Goal: Entertainment & Leisure: Consume media (video, audio)

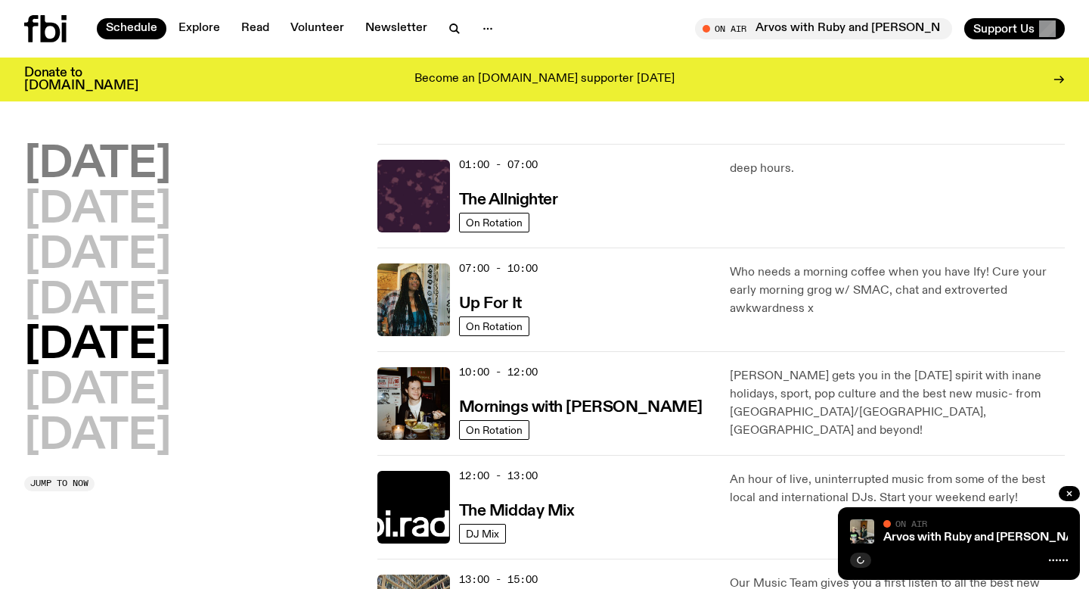
click at [126, 170] on h2 "[DATE]" at bounding box center [97, 165] width 147 height 42
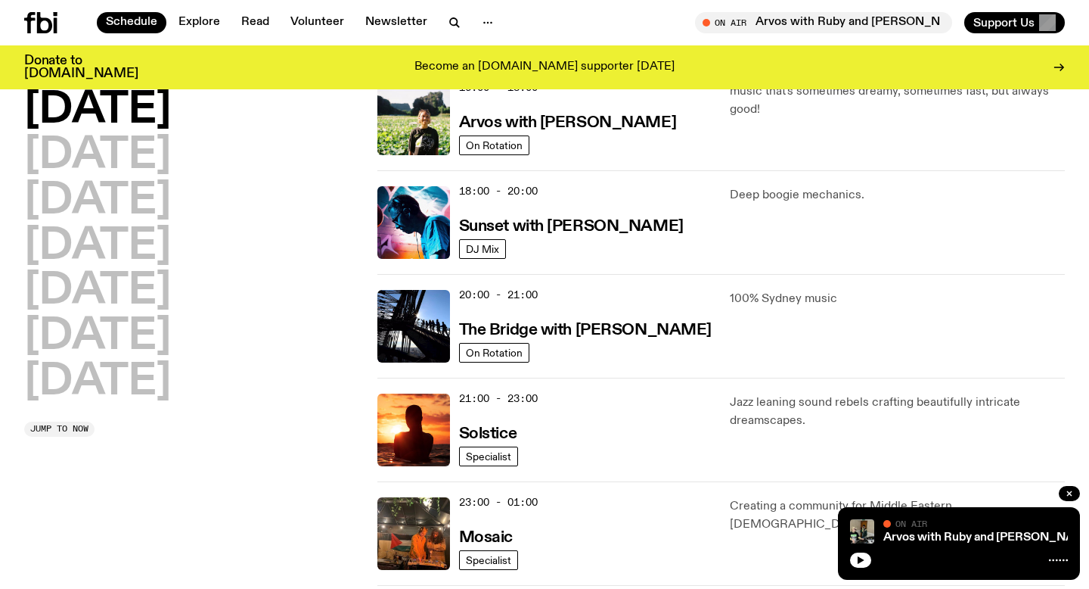
scroll to position [589, 0]
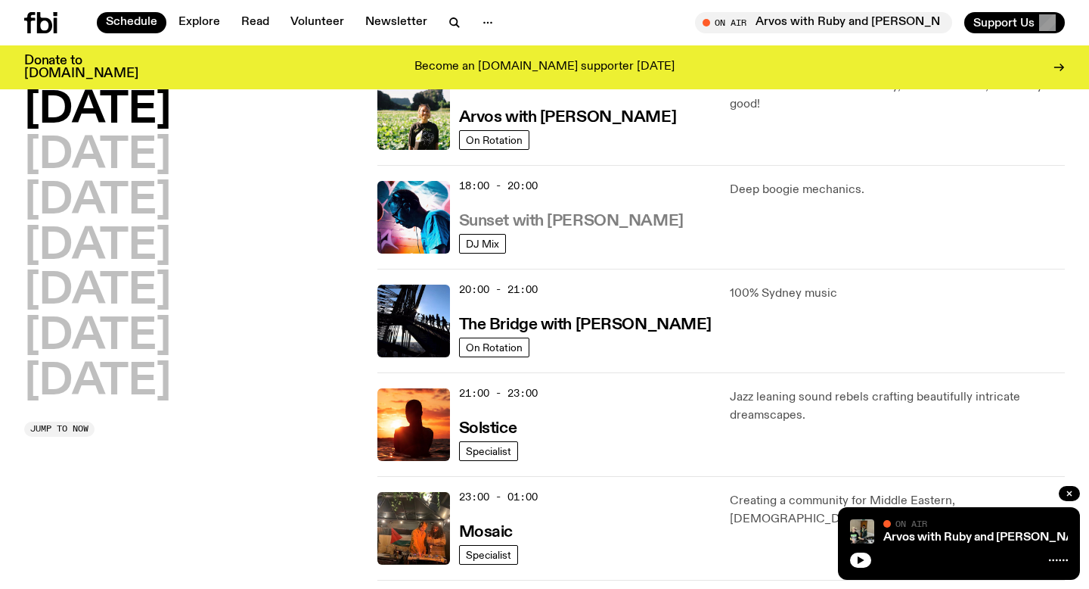
click at [573, 229] on h3 "Sunset with [PERSON_NAME]" at bounding box center [571, 221] width 225 height 16
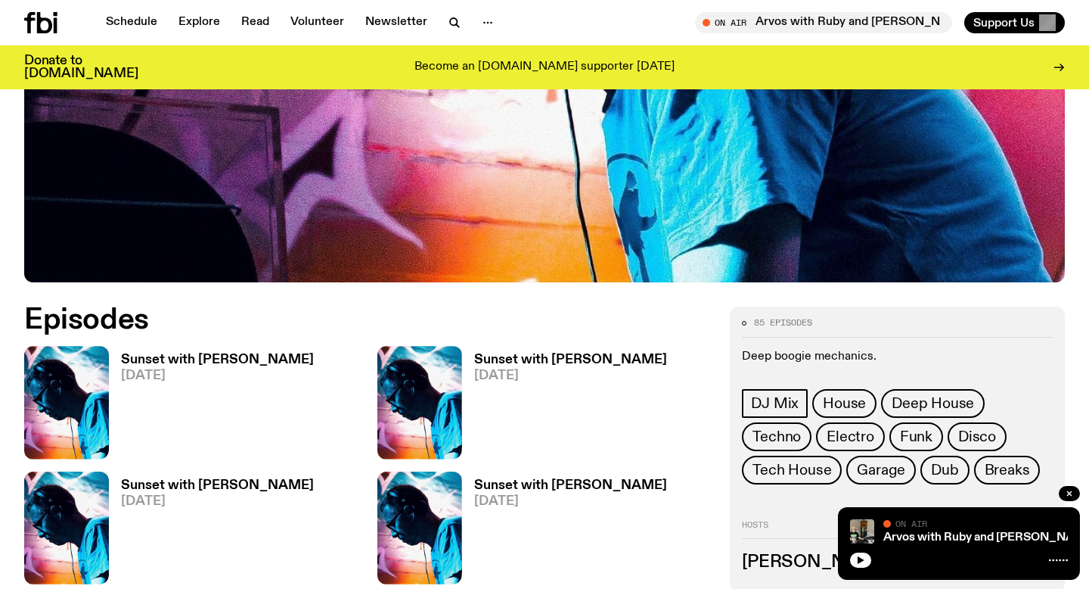
scroll to position [533, 0]
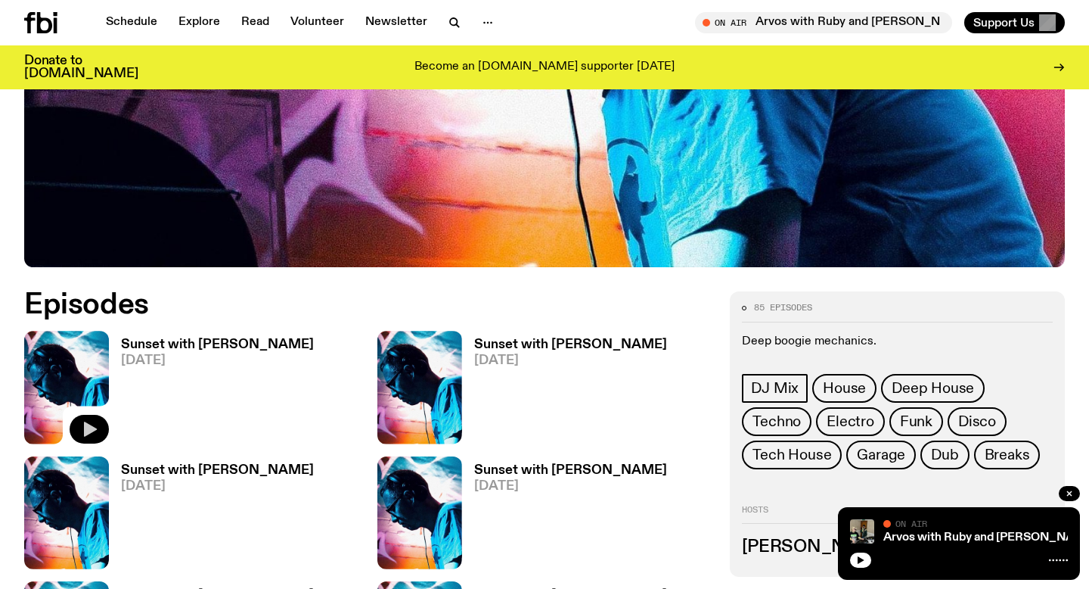
click at [81, 420] on icon "button" at bounding box center [89, 429] width 18 height 18
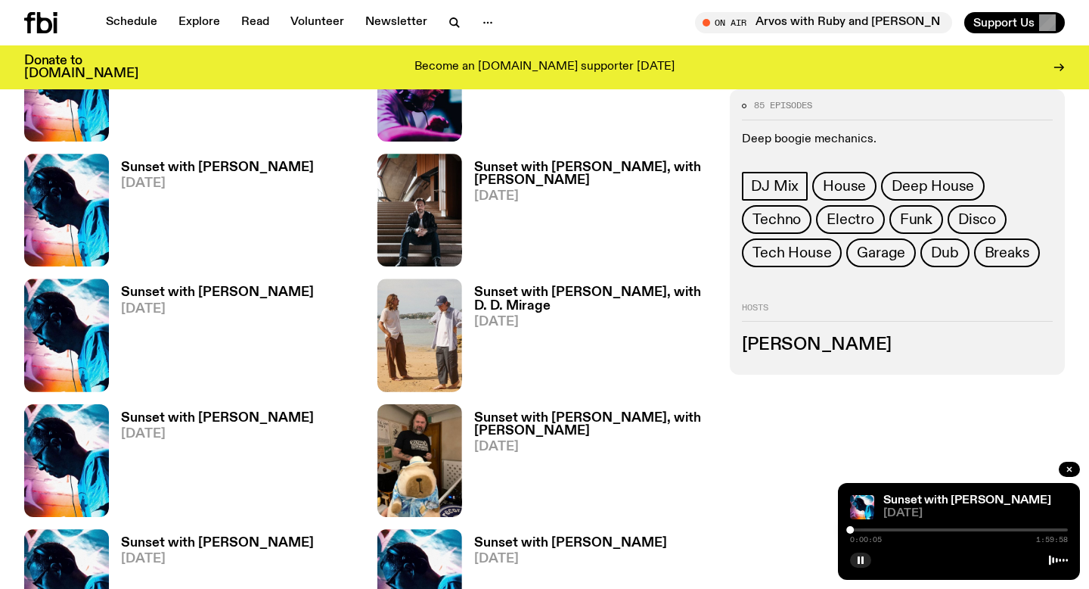
scroll to position [1462, 0]
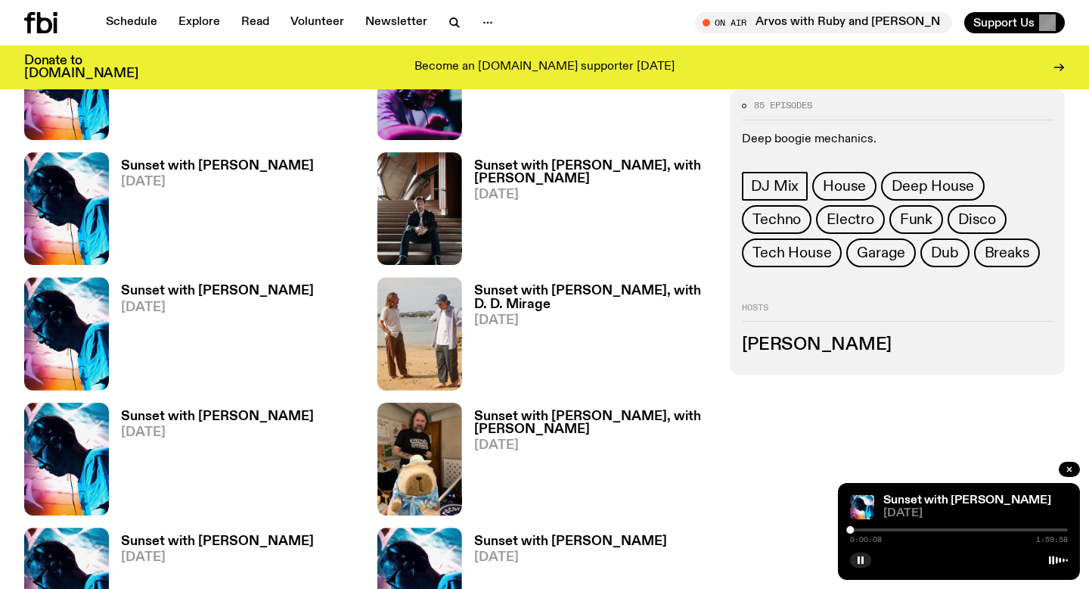
click at [866, 530] on div at bounding box center [959, 529] width 218 height 3
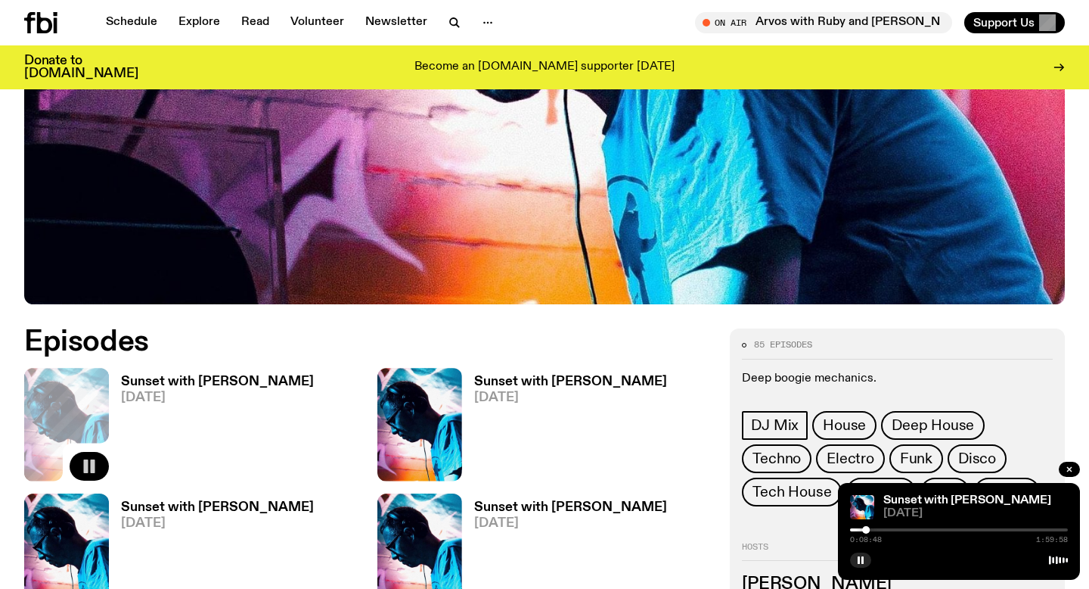
scroll to position [504, 0]
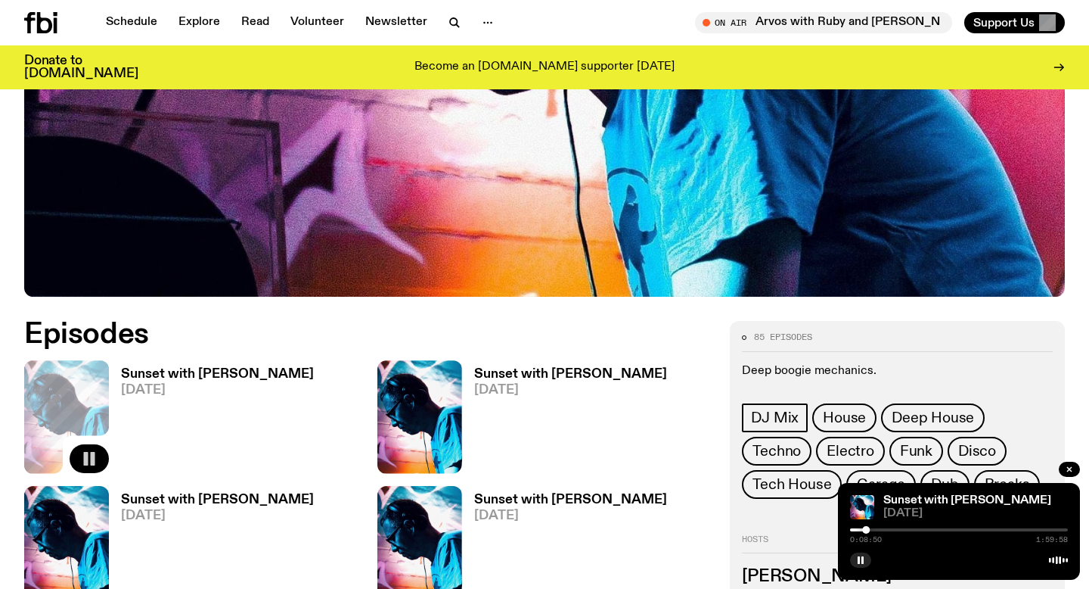
click at [887, 530] on div at bounding box center [959, 529] width 218 height 3
click at [918, 530] on div at bounding box center [959, 529] width 218 height 3
click at [944, 531] on div "0:37:05 1:59:58" at bounding box center [959, 534] width 218 height 18
click at [944, 532] on div "0:37:06 1:59:58" at bounding box center [959, 534] width 218 height 18
click at [940, 534] on div "0:37:06 1:59:58" at bounding box center [959, 534] width 218 height 18
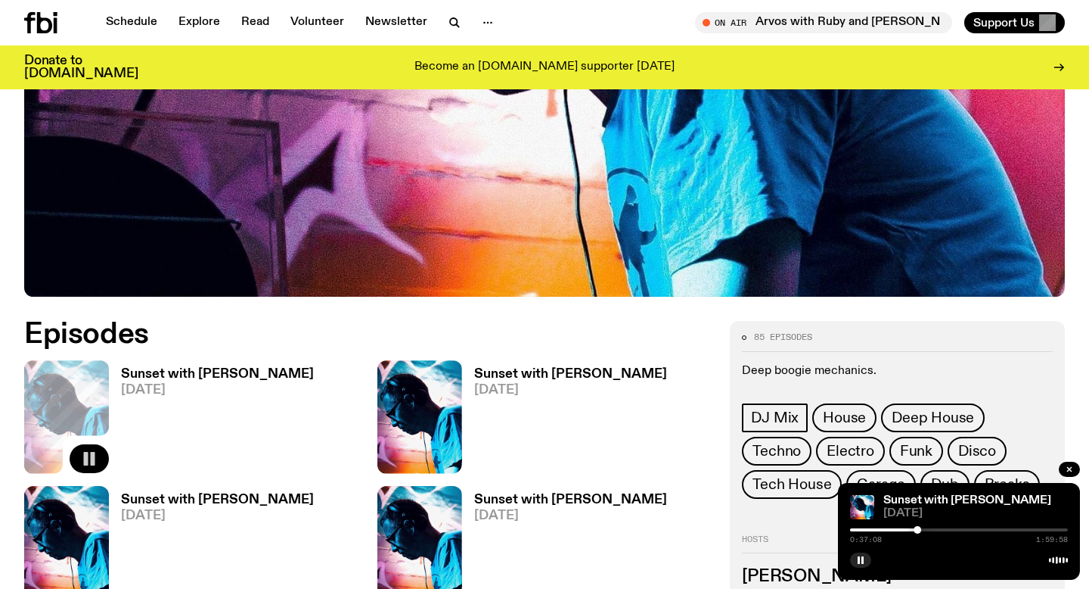
click at [943, 530] on div at bounding box center [959, 529] width 218 height 3
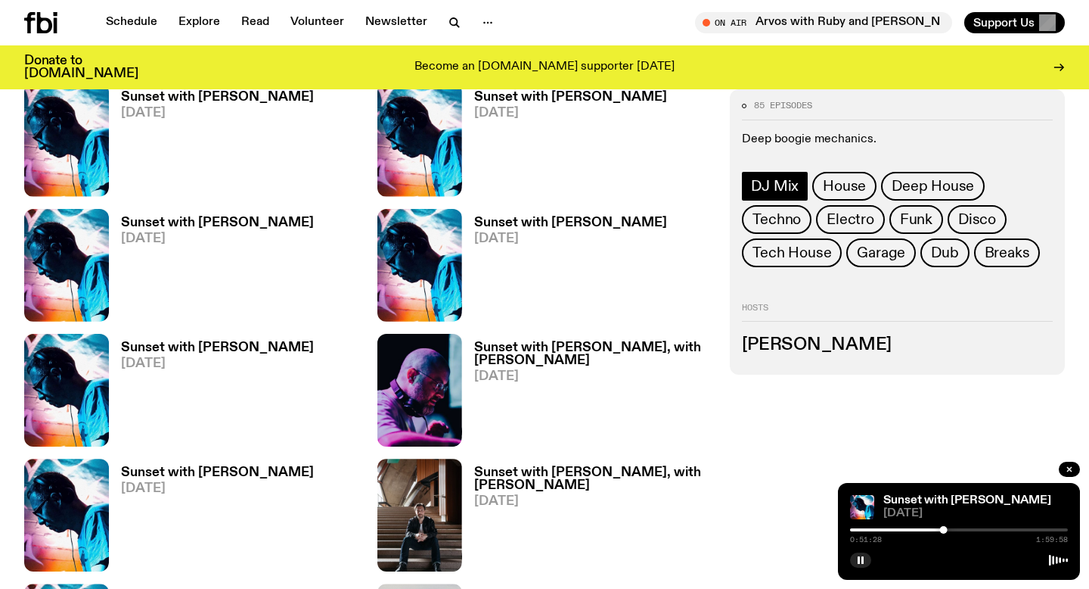
scroll to position [1151, 0]
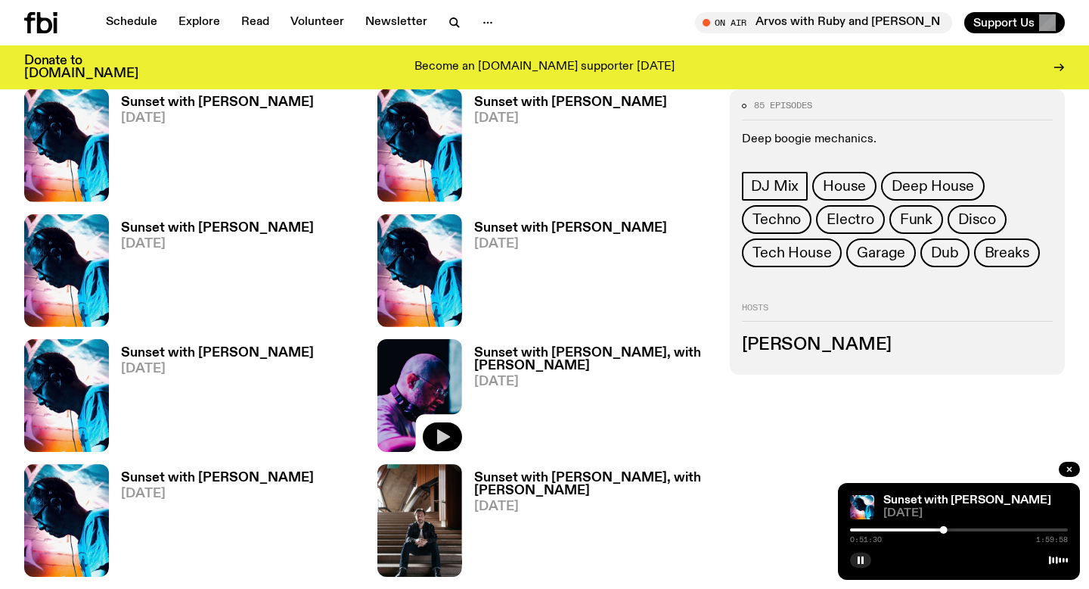
click at [442, 434] on icon "button" at bounding box center [443, 436] width 13 height 15
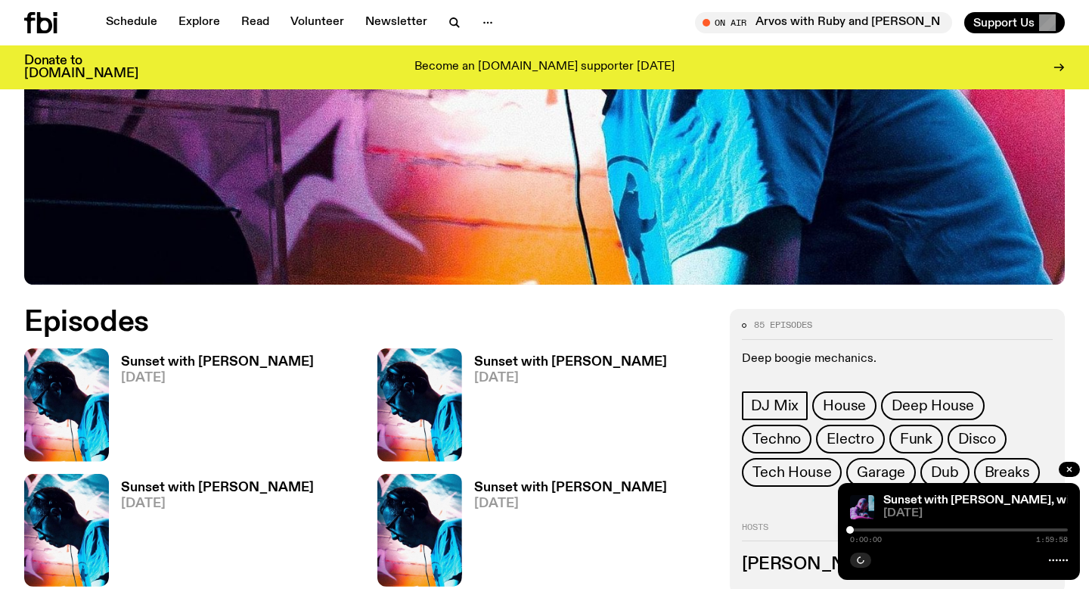
scroll to position [517, 0]
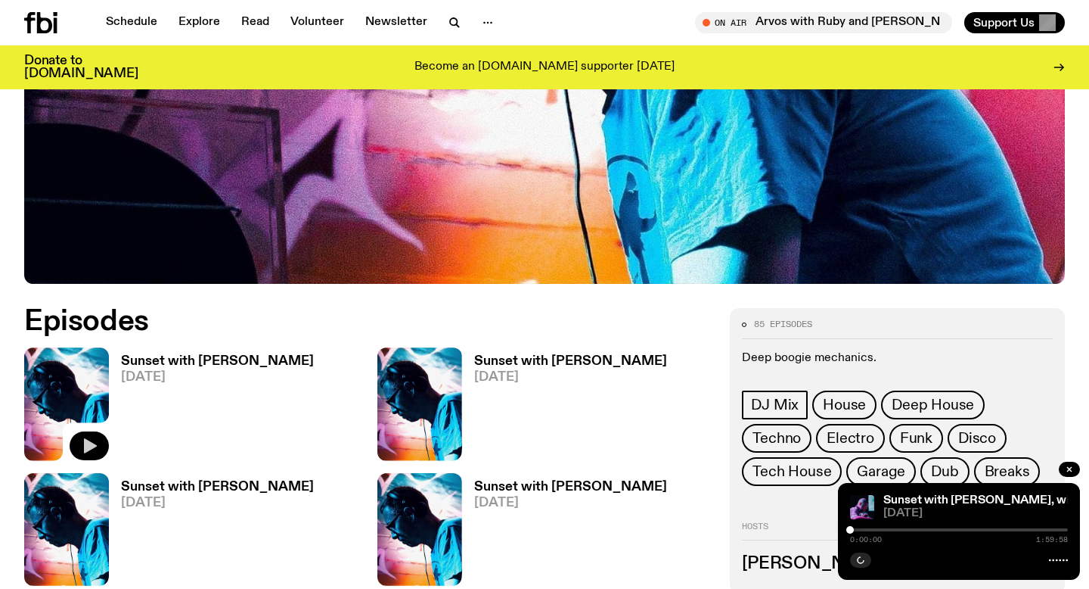
click at [92, 451] on icon "button" at bounding box center [89, 446] width 18 height 18
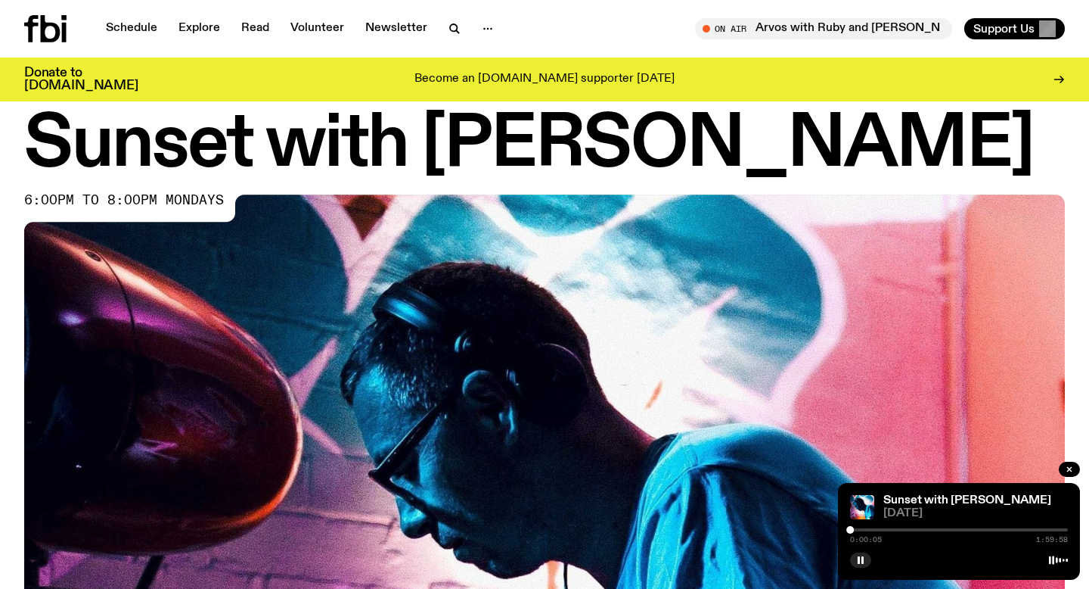
scroll to position [0, 0]
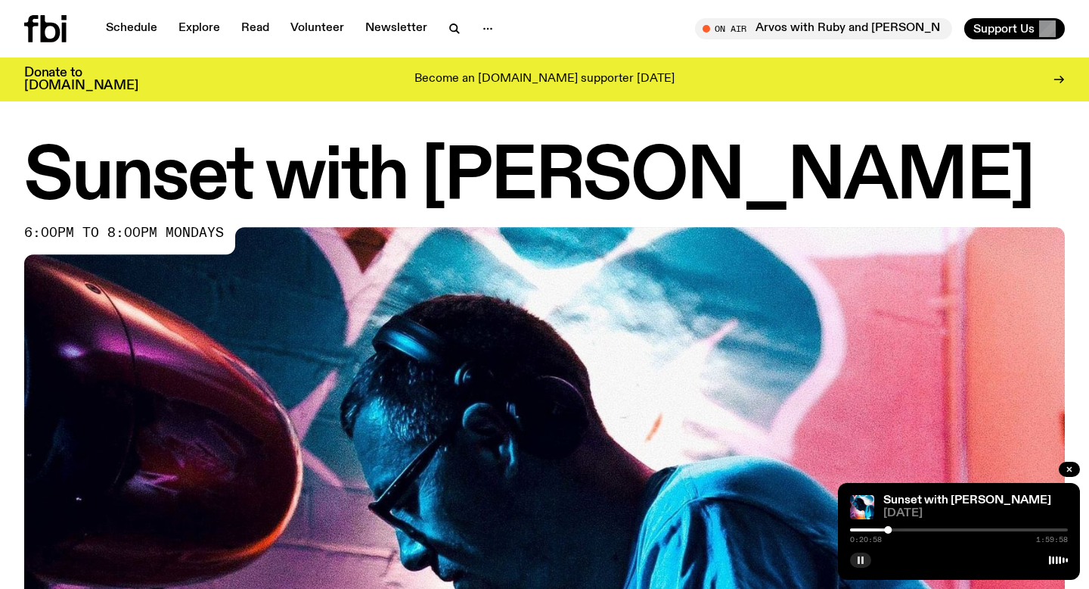
click at [864, 558] on icon "button" at bounding box center [860, 559] width 9 height 9
click at [856, 557] on button "button" at bounding box center [860, 559] width 21 height 15
click at [995, 531] on div "1:06:52 1:59:58" at bounding box center [959, 534] width 218 height 18
click at [991, 530] on div at bounding box center [959, 529] width 218 height 3
click at [125, 33] on link "Schedule" at bounding box center [132, 28] width 70 height 21
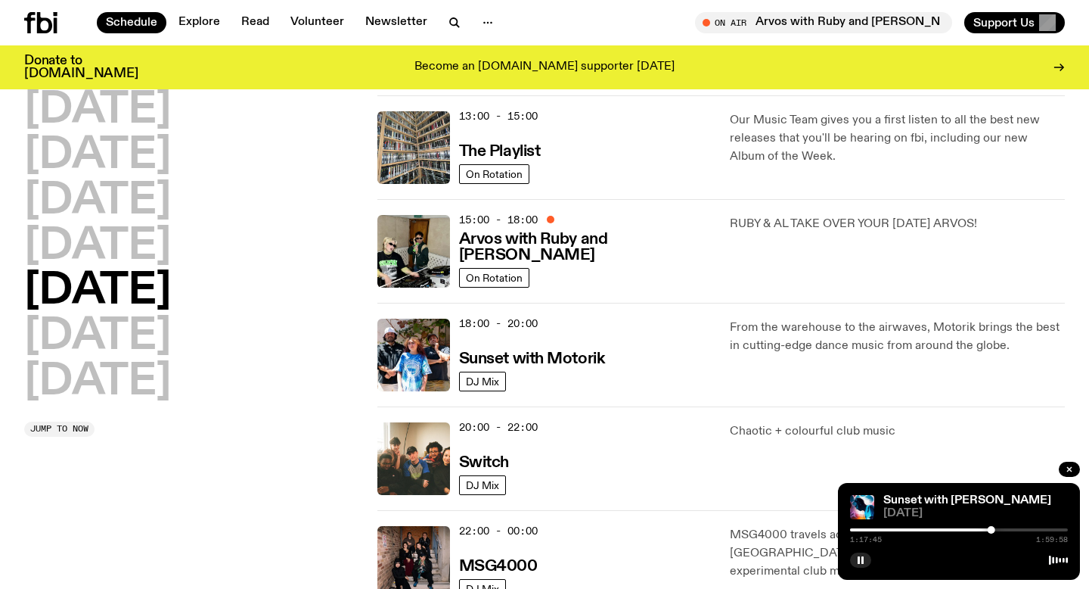
scroll to position [452, 0]
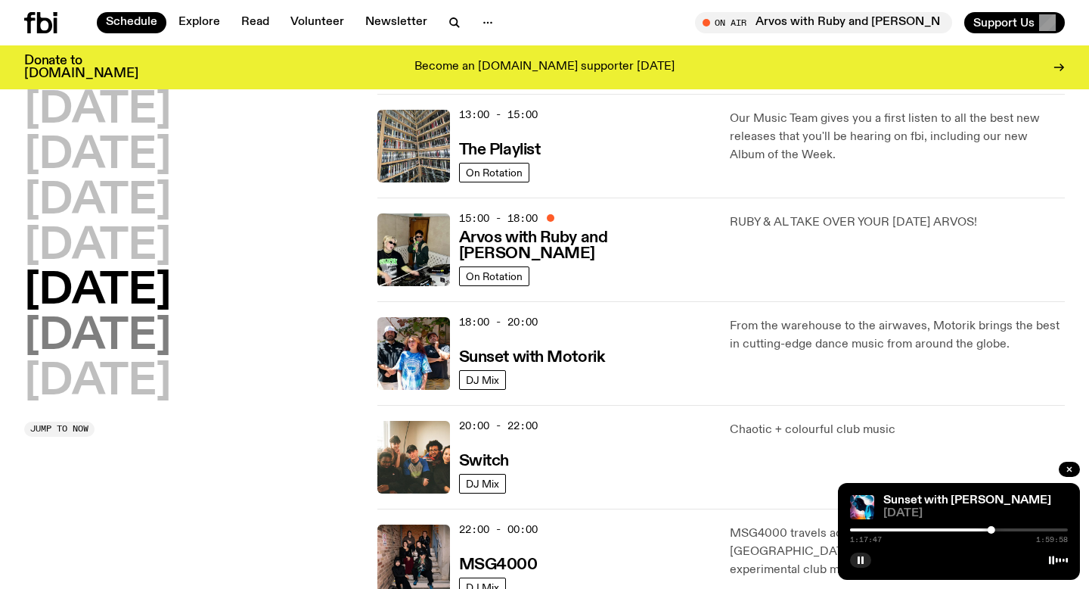
click at [86, 338] on h2 "[DATE]" at bounding box center [97, 336] width 147 height 42
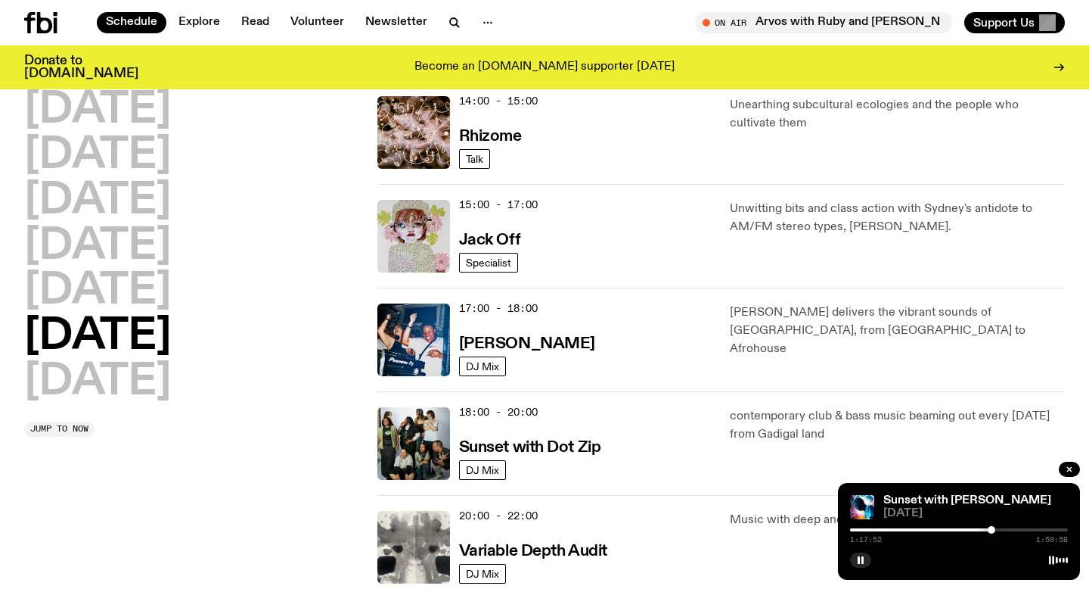
scroll to position [688, 0]
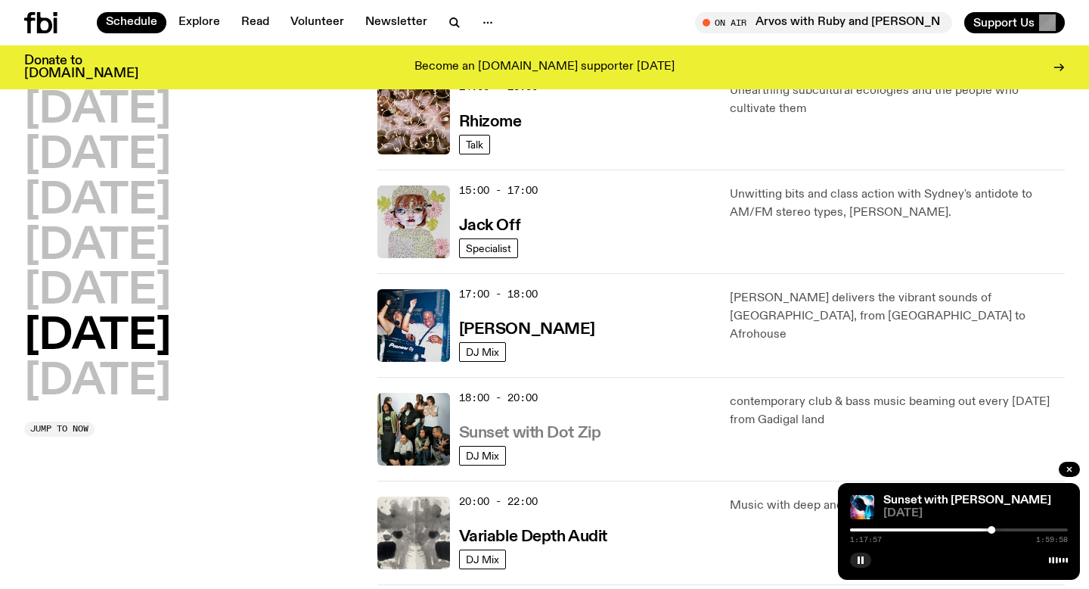
click at [519, 430] on h3 "Sunset with Dot Zip" at bounding box center [530, 433] width 142 height 16
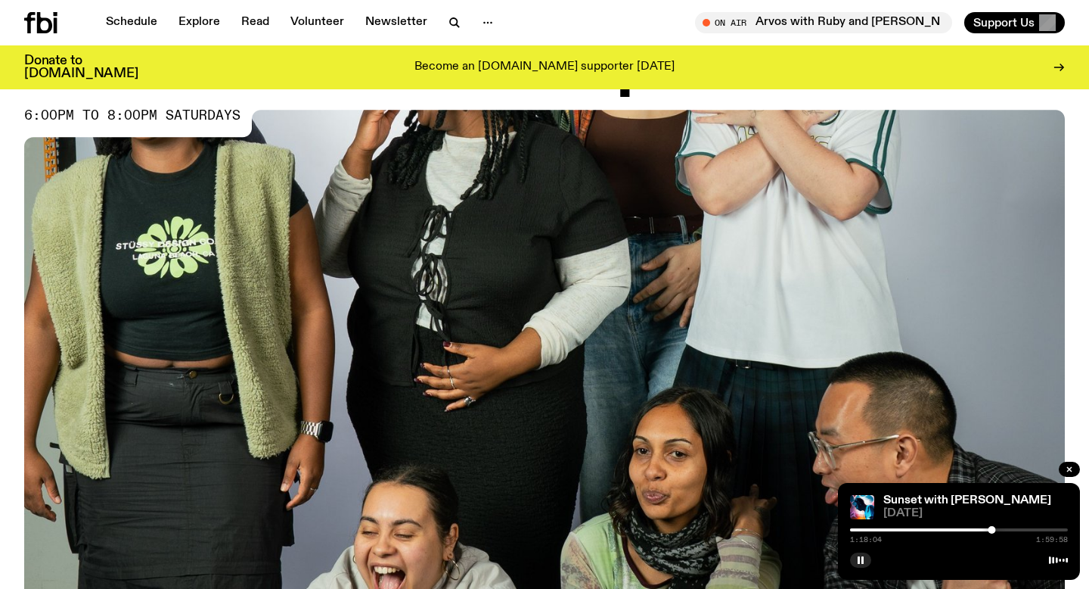
scroll to position [102, 0]
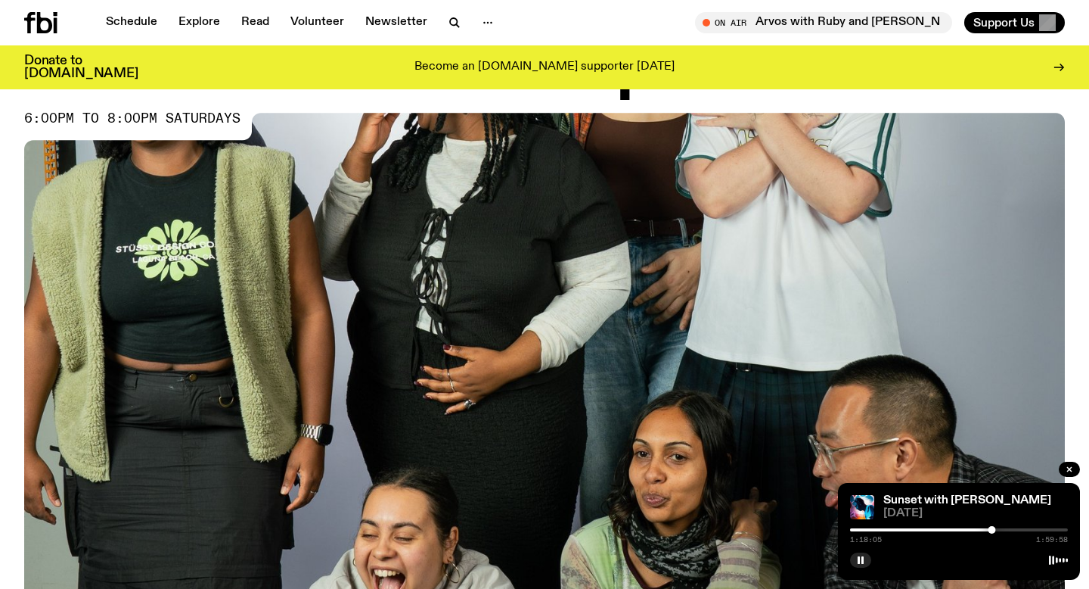
click at [446, 365] on img at bounding box center [544, 406] width 1041 height 586
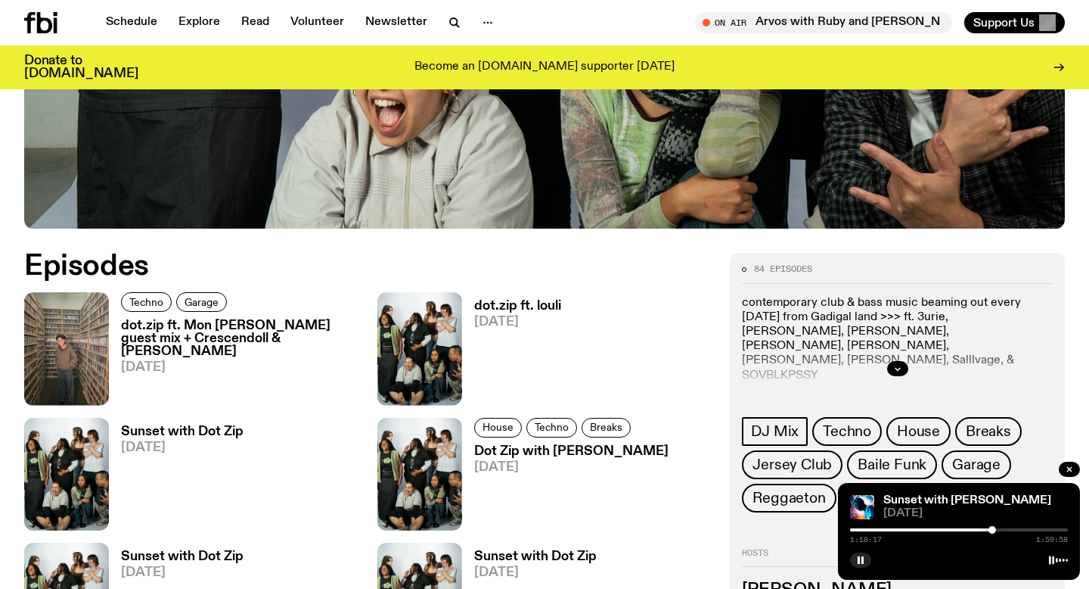
scroll to position [580, 0]
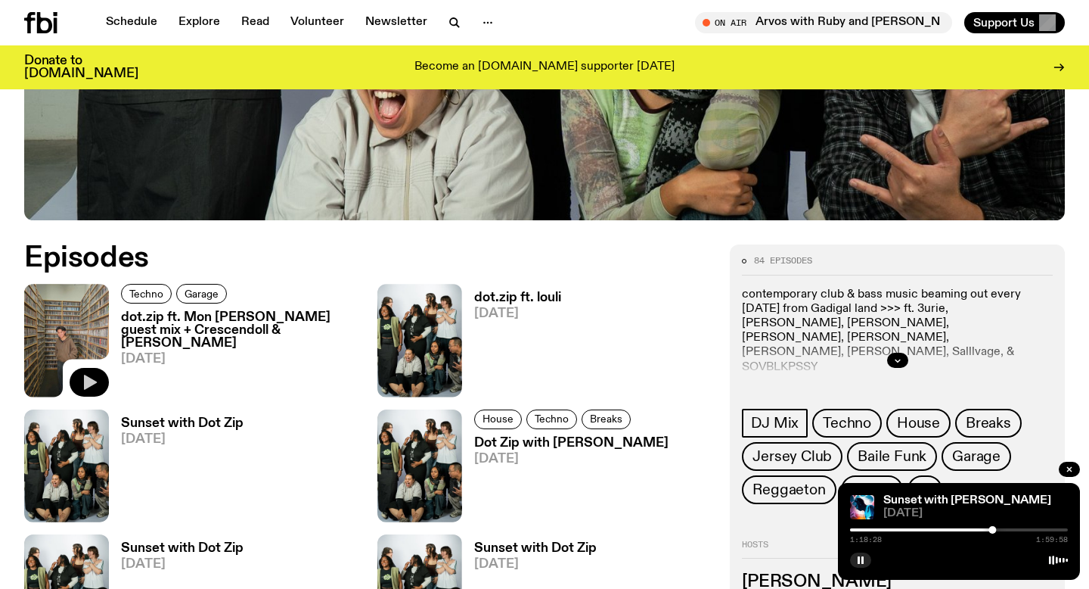
click at [79, 383] on button "button" at bounding box center [89, 382] width 39 height 29
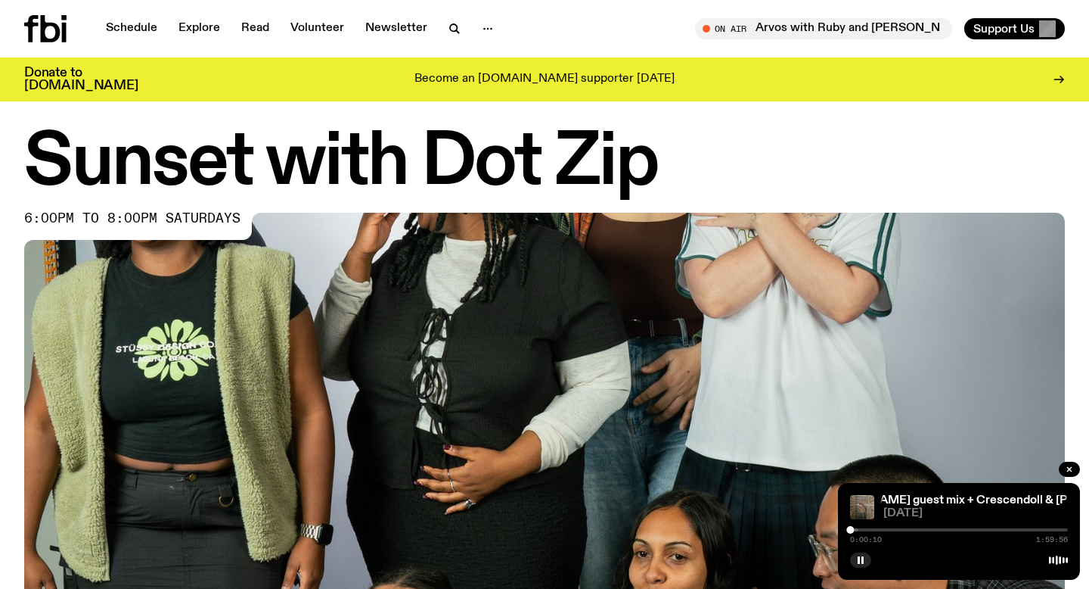
scroll to position [0, 0]
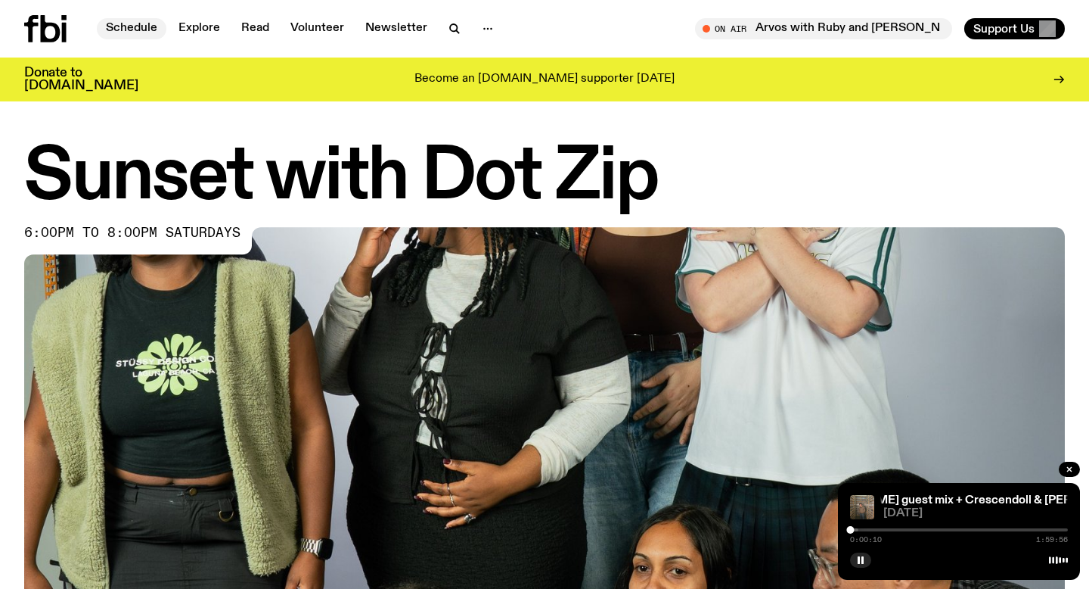
click at [125, 28] on link "Schedule" at bounding box center [132, 28] width 70 height 21
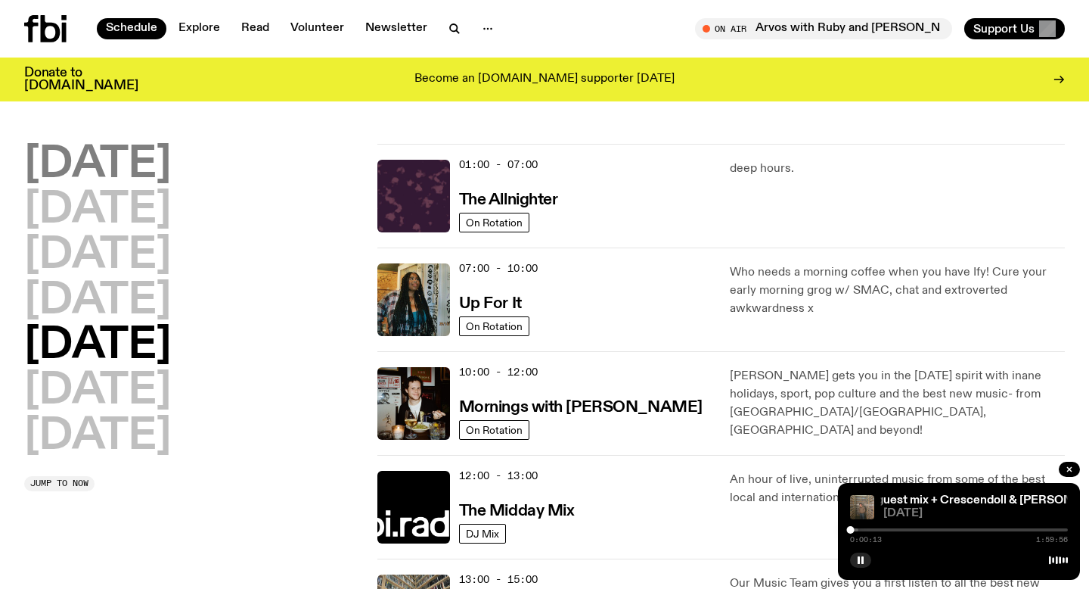
click at [171, 163] on h2 "[DATE]" at bounding box center [97, 165] width 147 height 42
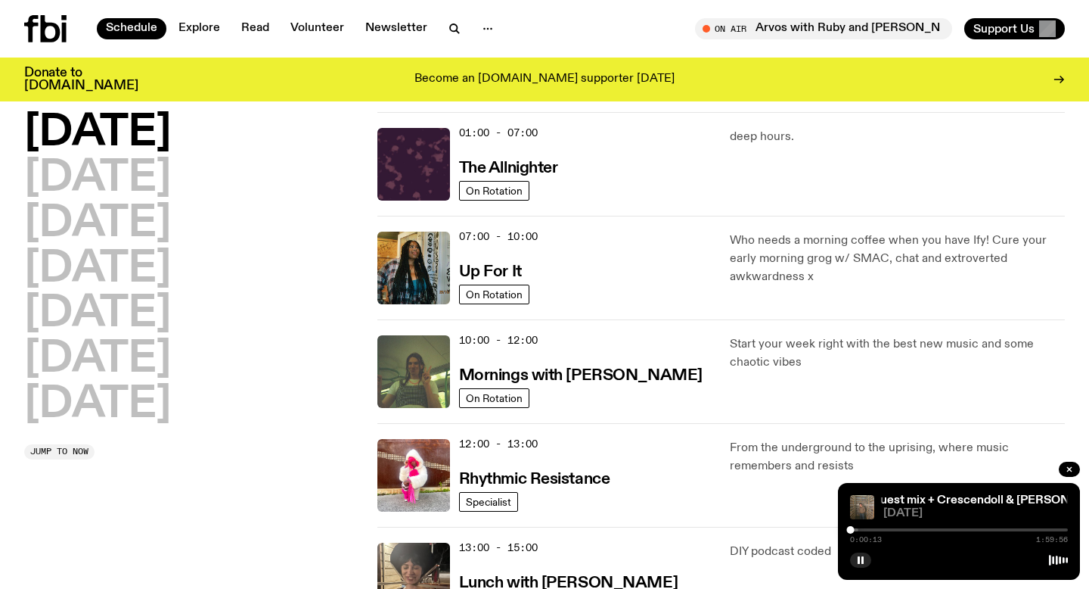
scroll to position [42, 0]
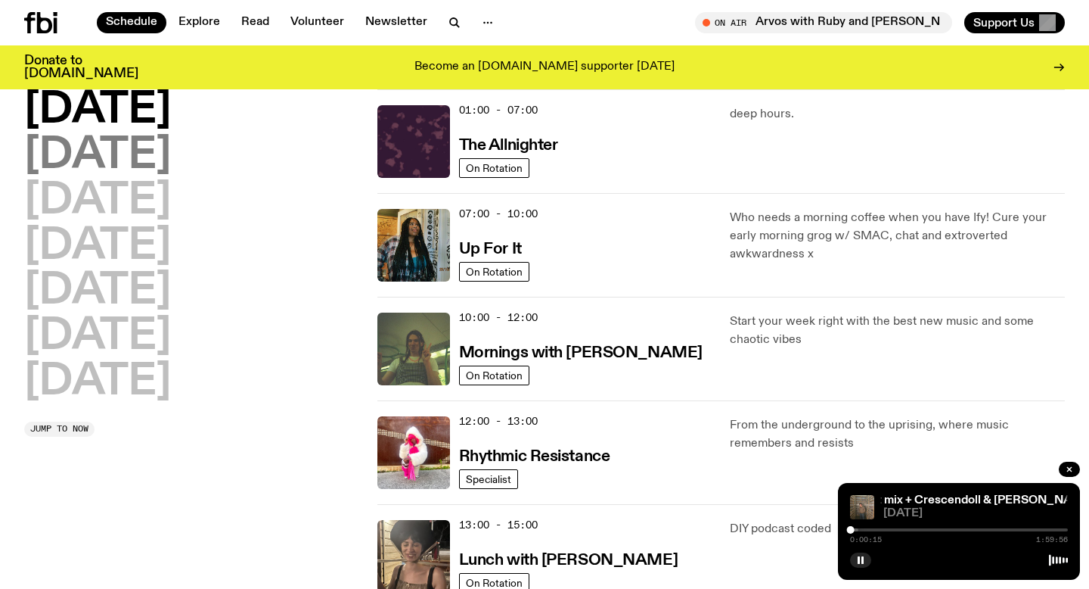
click at [142, 154] on h2 "[DATE]" at bounding box center [97, 156] width 147 height 42
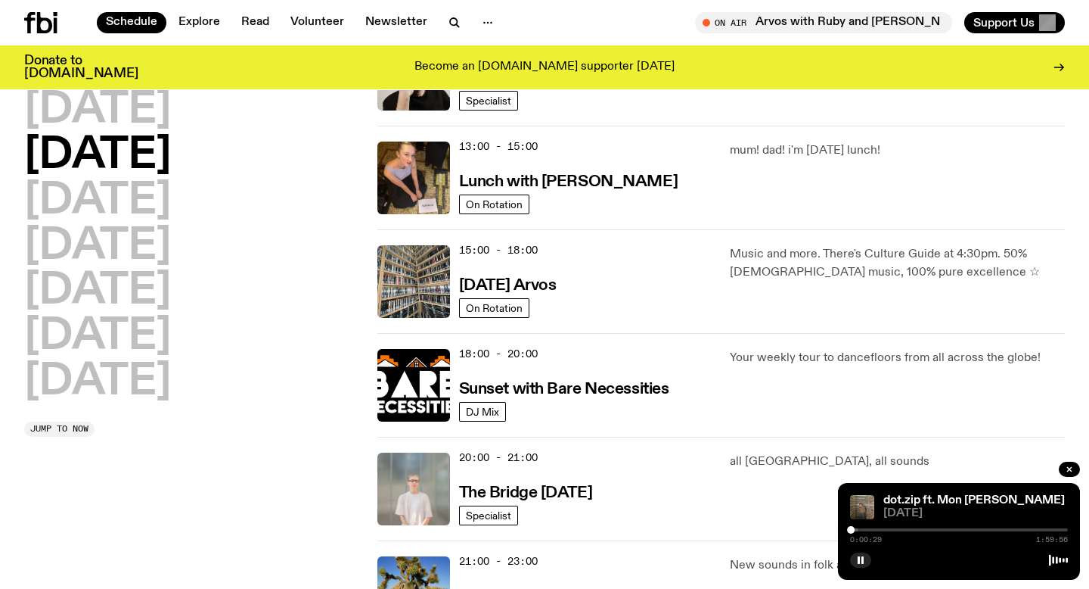
scroll to position [421, 0]
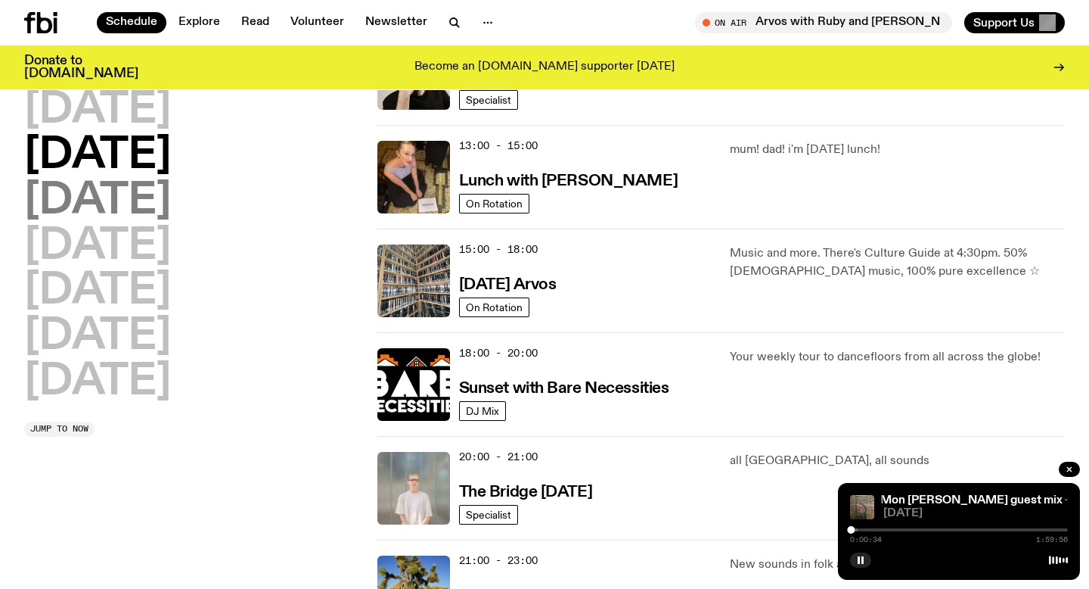
click at [171, 196] on h2 "[DATE]" at bounding box center [97, 201] width 147 height 42
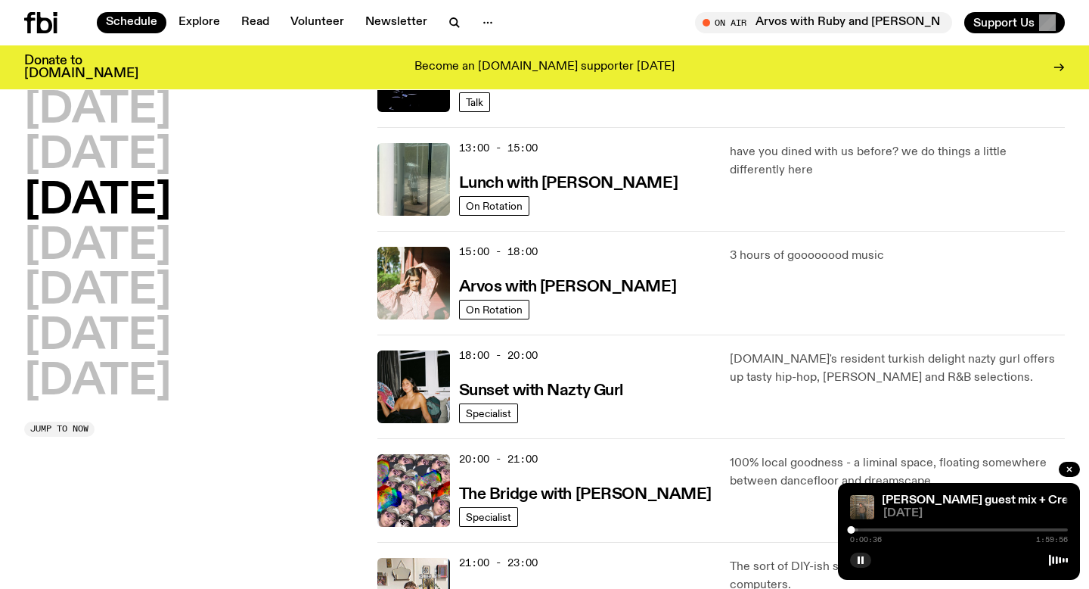
scroll to position [428, 0]
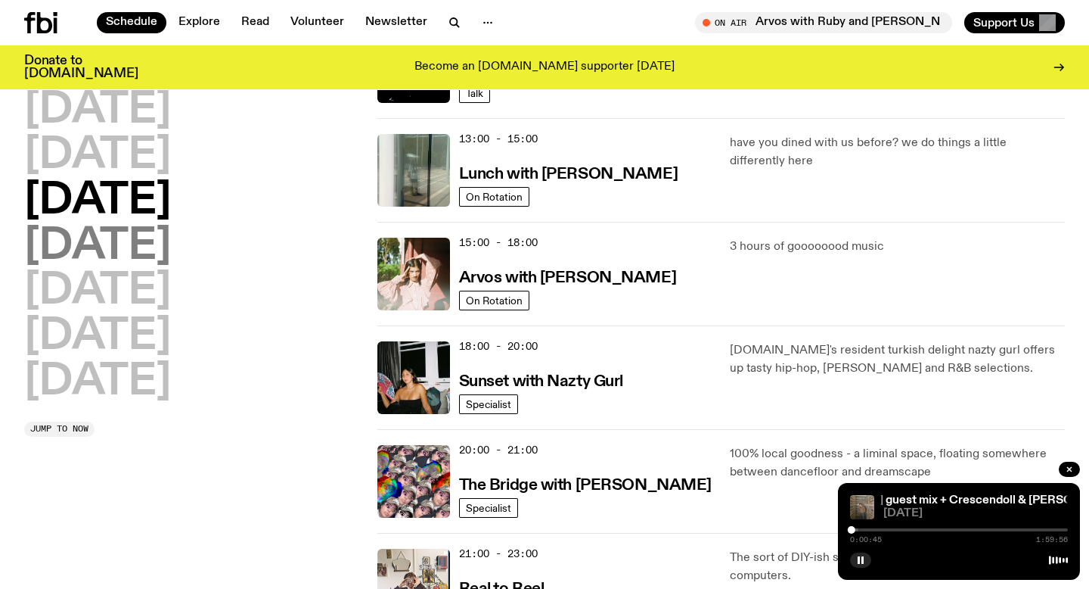
click at [171, 236] on h2 "[DATE]" at bounding box center [97, 246] width 147 height 42
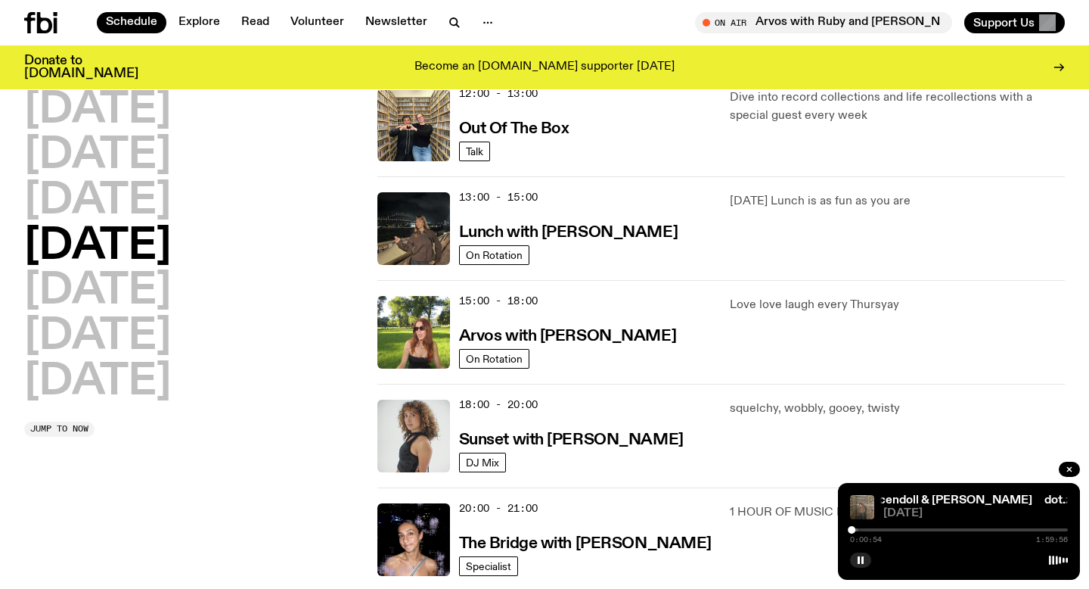
scroll to position [377, 0]
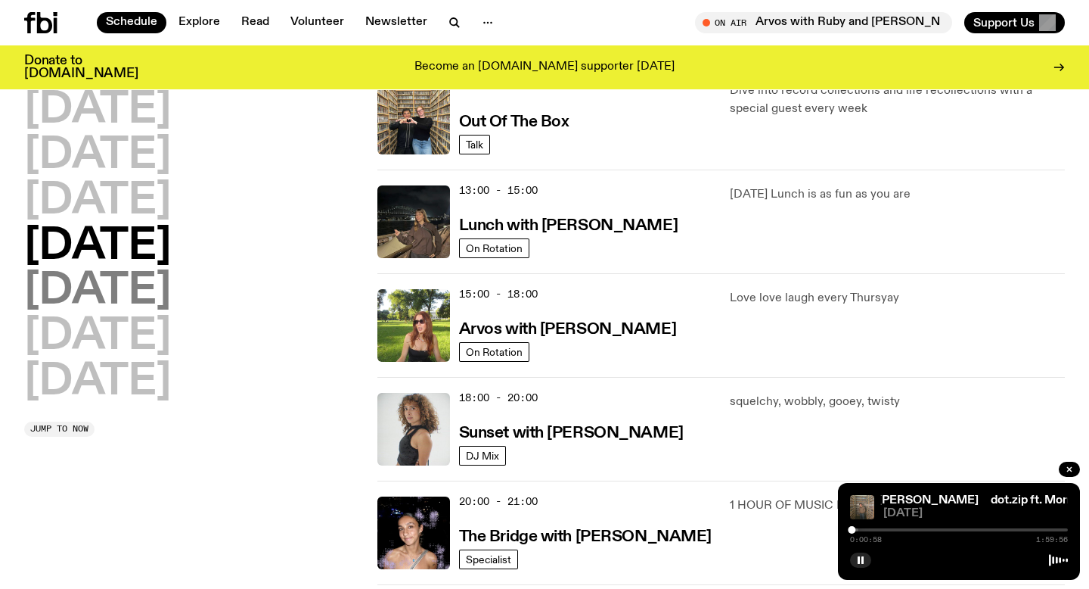
click at [120, 284] on h2 "[DATE]" at bounding box center [97, 291] width 147 height 42
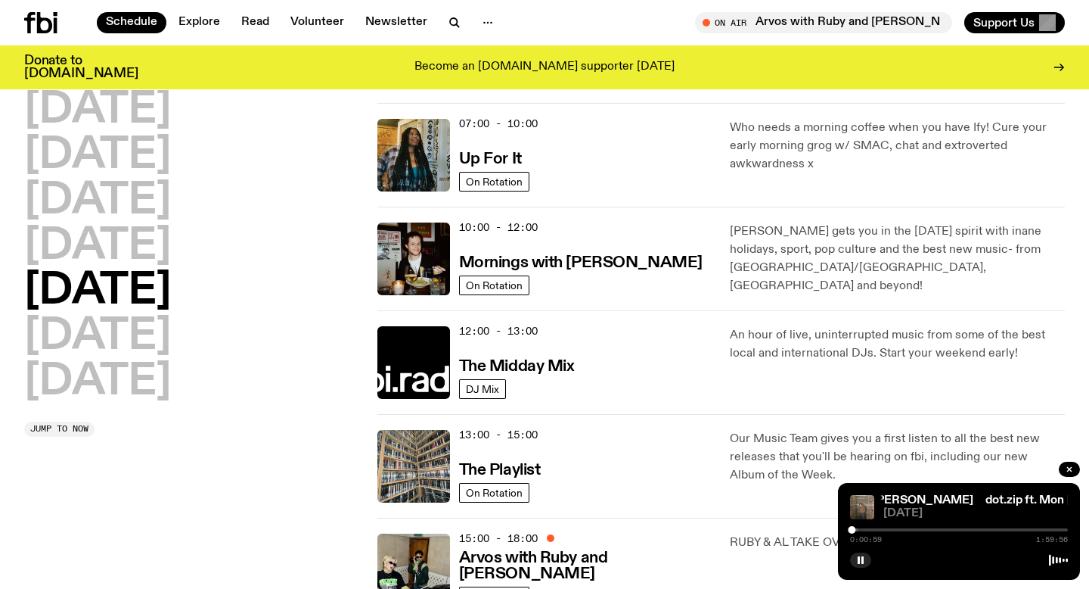
scroll to position [42, 0]
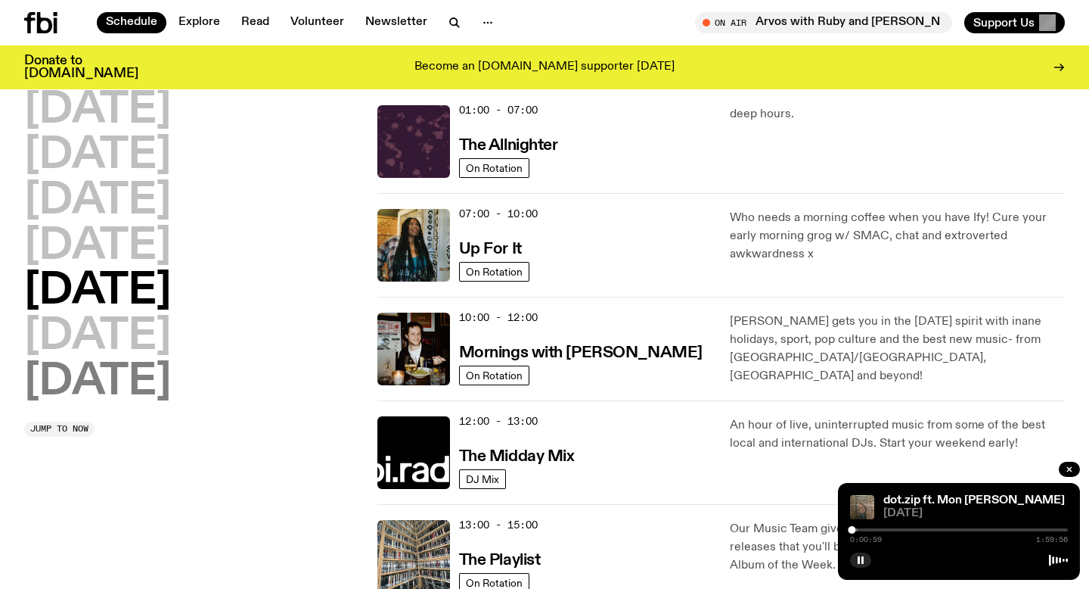
click at [137, 361] on h2 "[DATE]" at bounding box center [97, 382] width 147 height 42
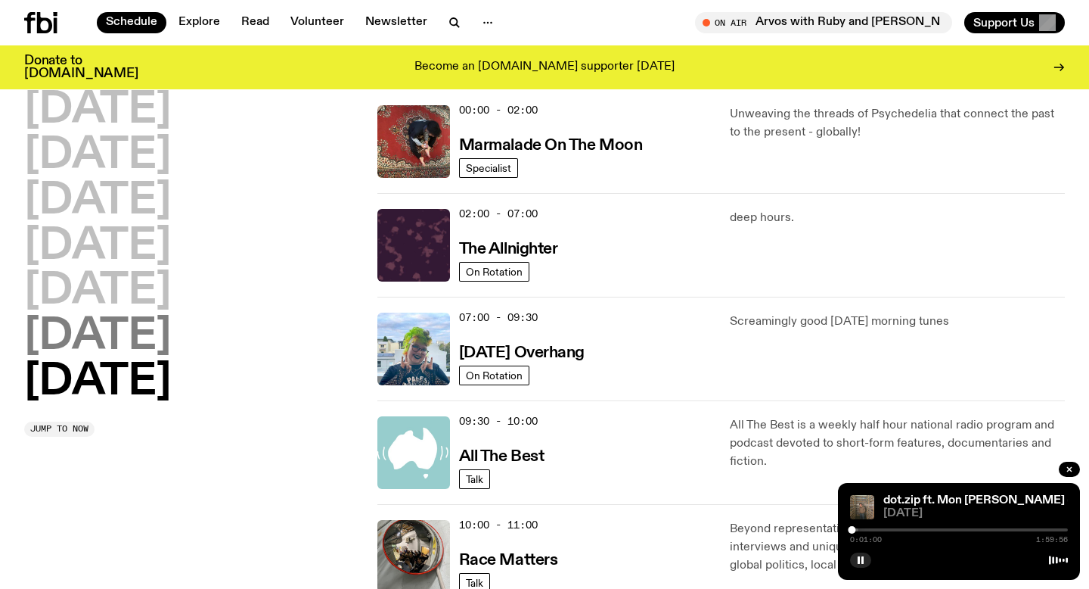
click at [145, 320] on h2 "[DATE]" at bounding box center [97, 336] width 147 height 42
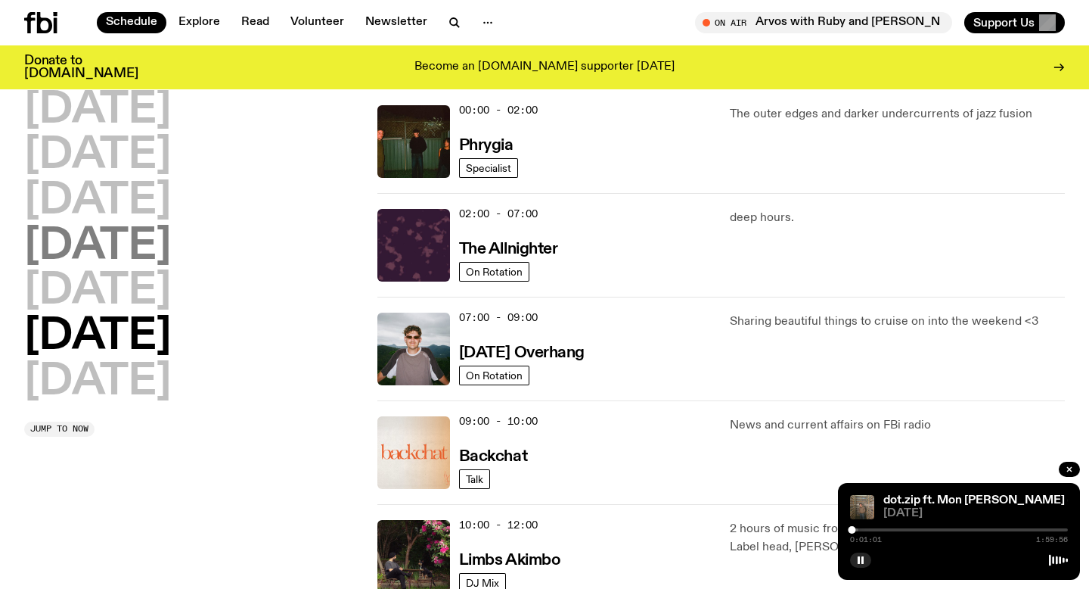
click at [114, 254] on h2 "[DATE]" at bounding box center [97, 246] width 147 height 42
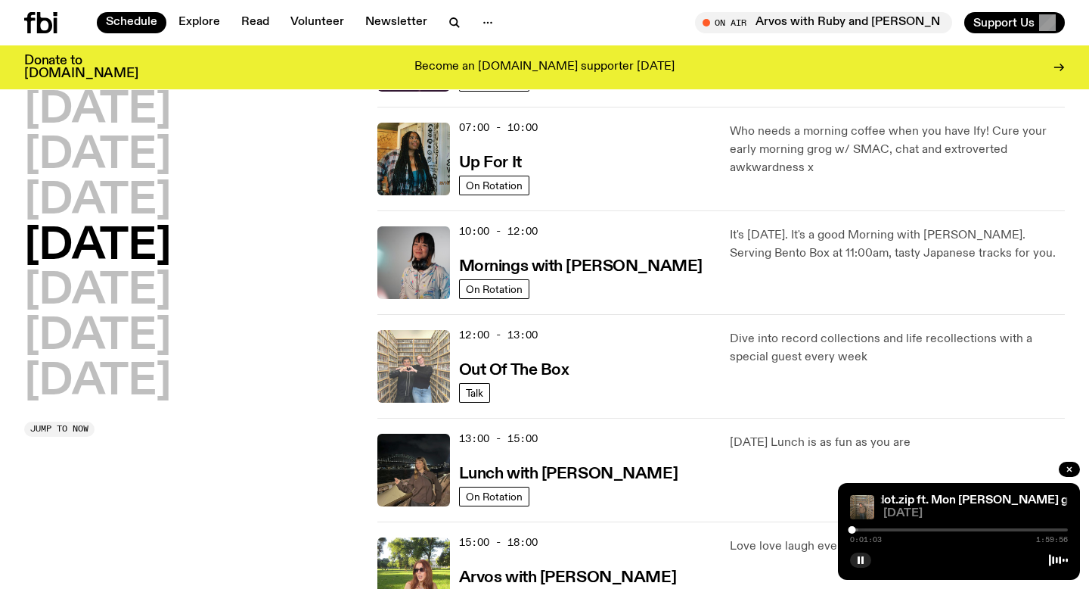
scroll to position [167, 0]
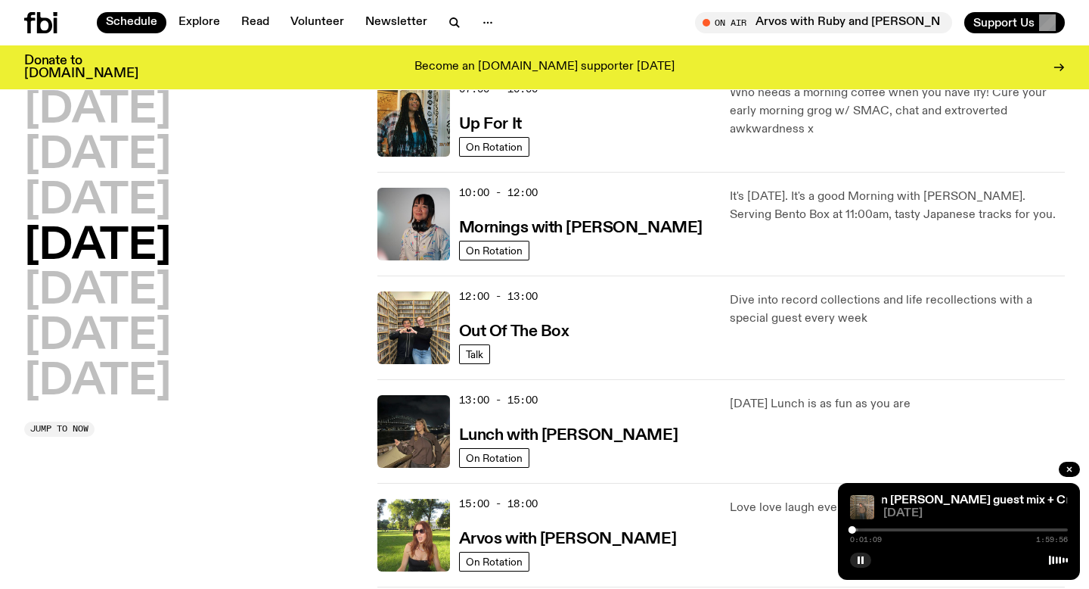
click at [875, 530] on div at bounding box center [959, 529] width 218 height 3
click at [892, 530] on div at bounding box center [959, 529] width 218 height 3
click at [165, 201] on h2 "[DATE]" at bounding box center [97, 201] width 147 height 42
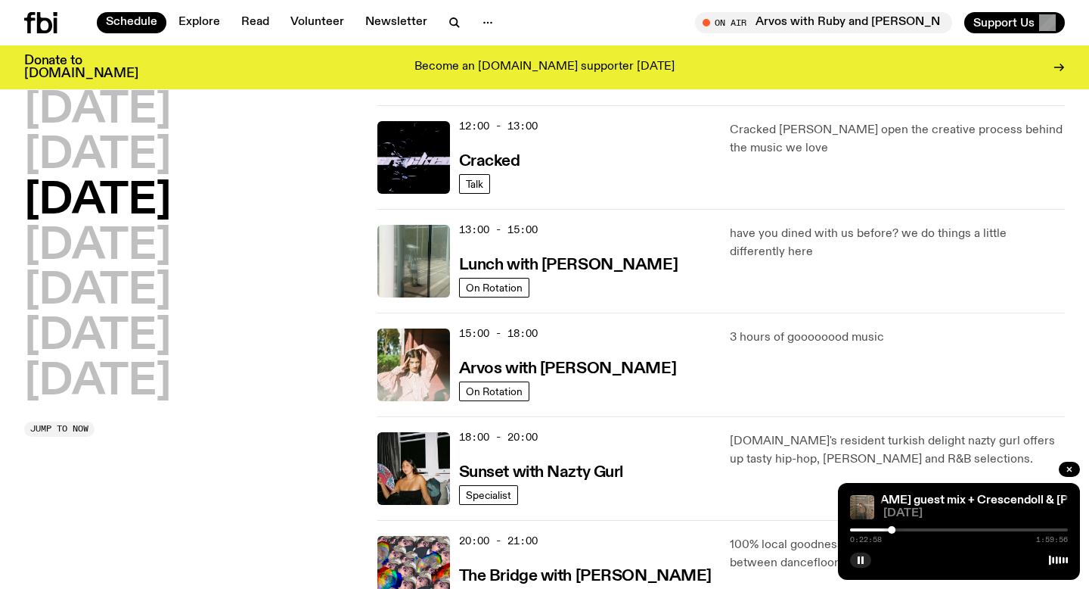
scroll to position [358, 0]
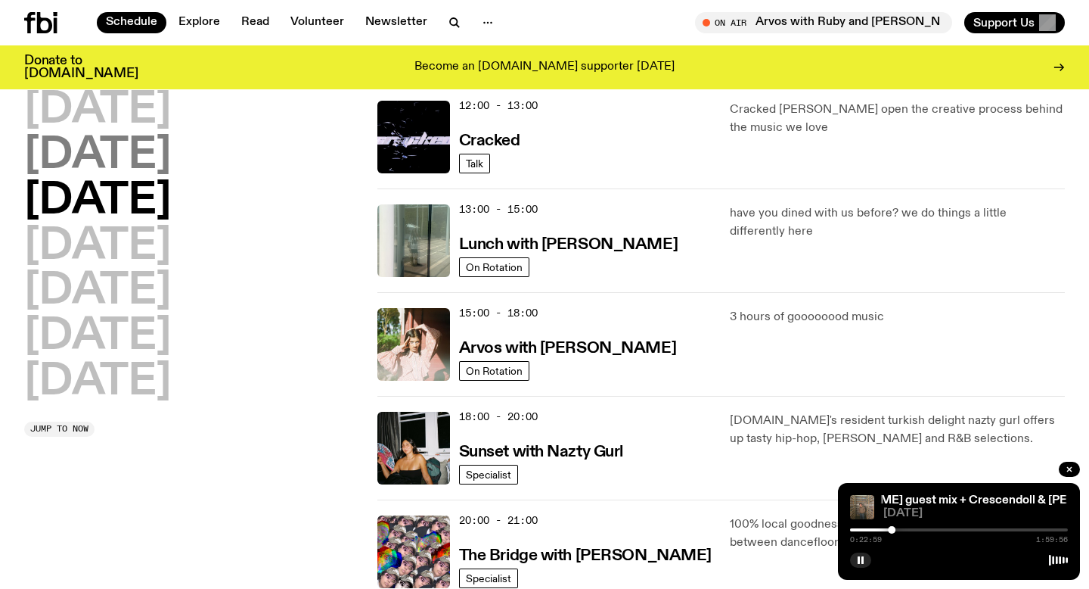
click at [150, 162] on h2 "[DATE]" at bounding box center [97, 156] width 147 height 42
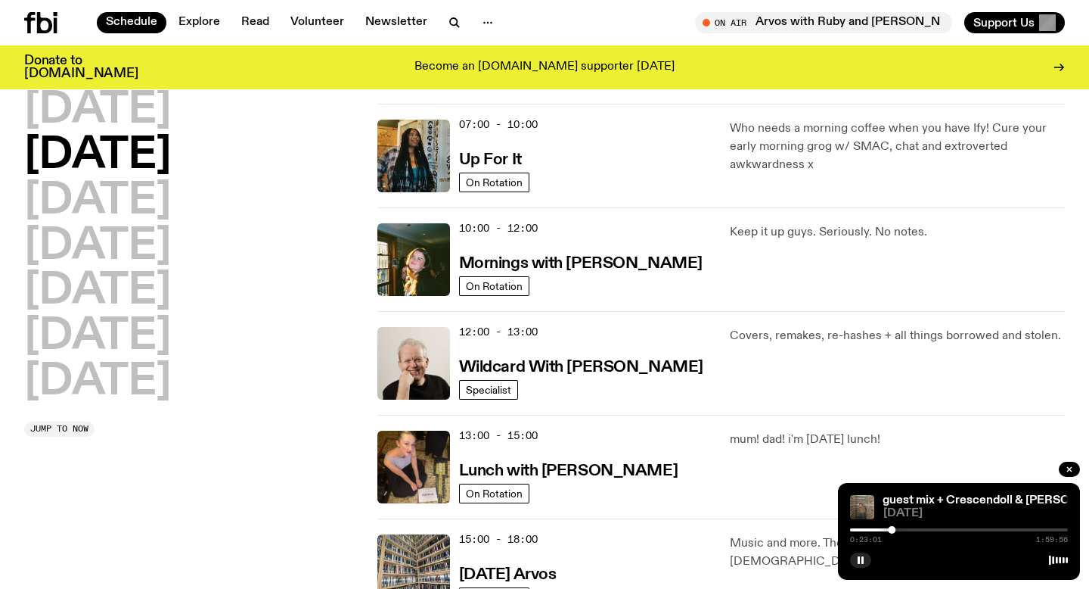
scroll to position [176, 0]
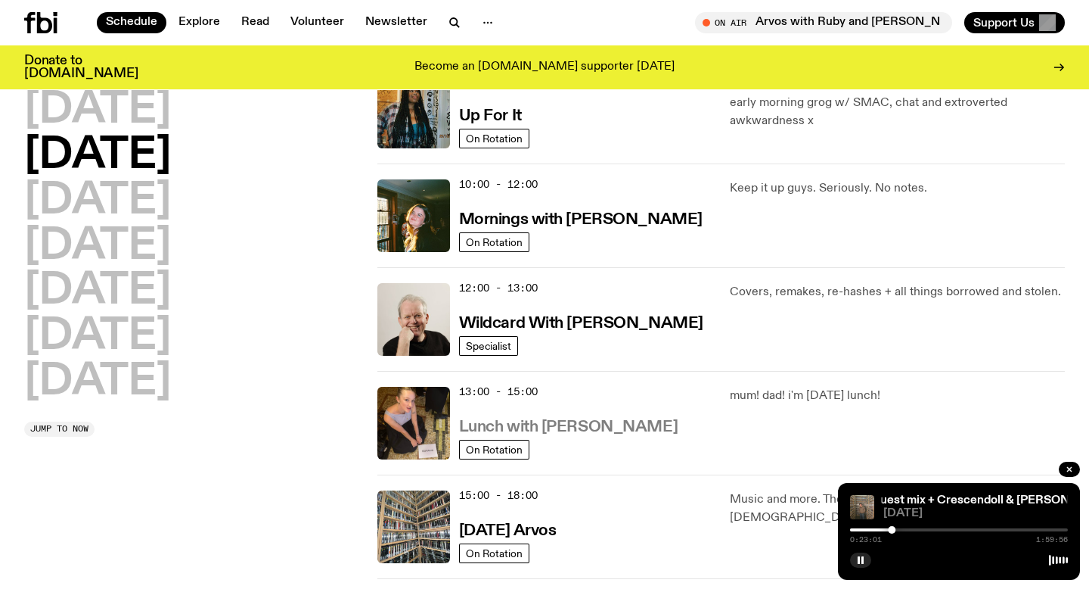
click at [516, 423] on h3 "Lunch with [PERSON_NAME]" at bounding box center [568, 427] width 219 height 16
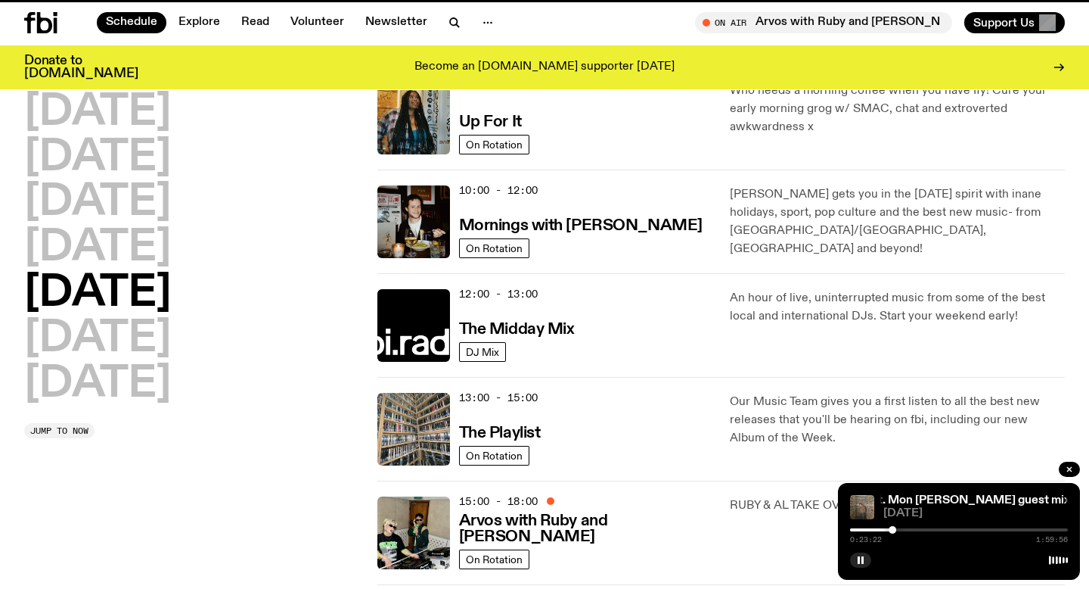
scroll to position [163, 0]
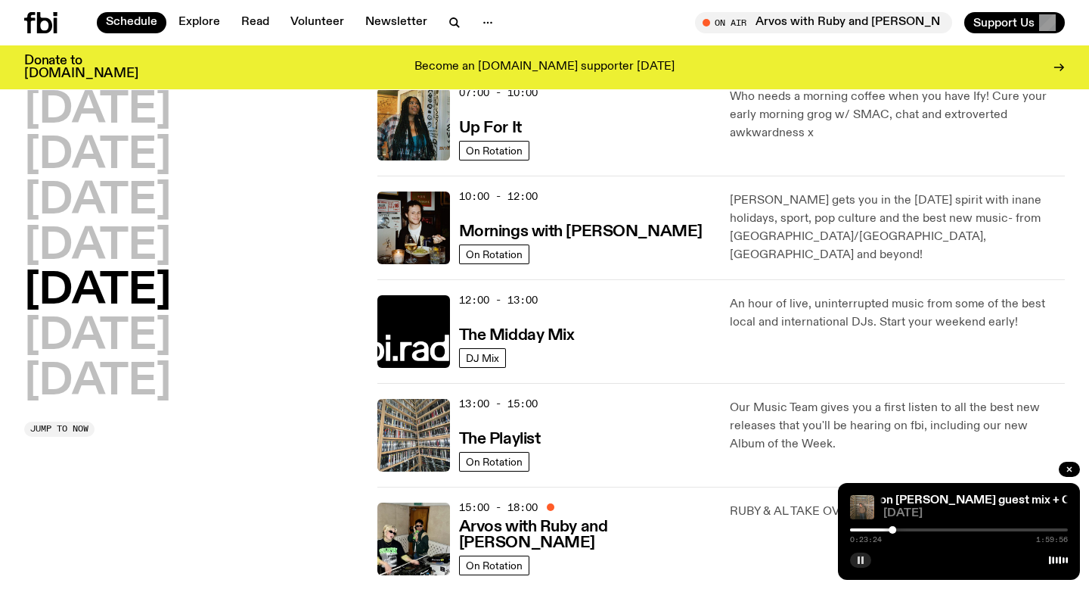
click at [866, 558] on button "button" at bounding box center [860, 559] width 21 height 15
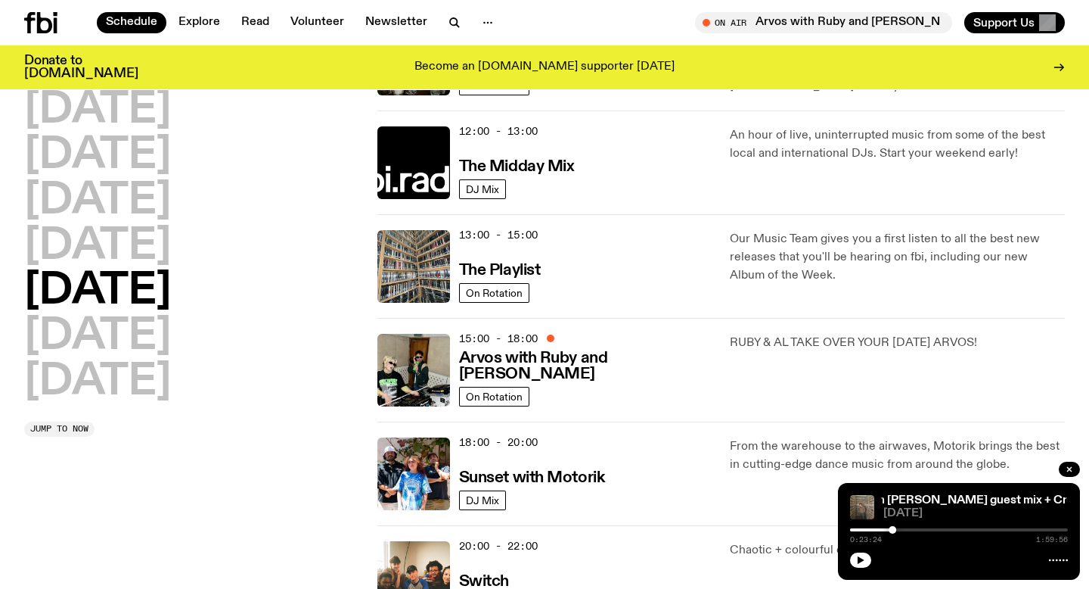
scroll to position [334, 0]
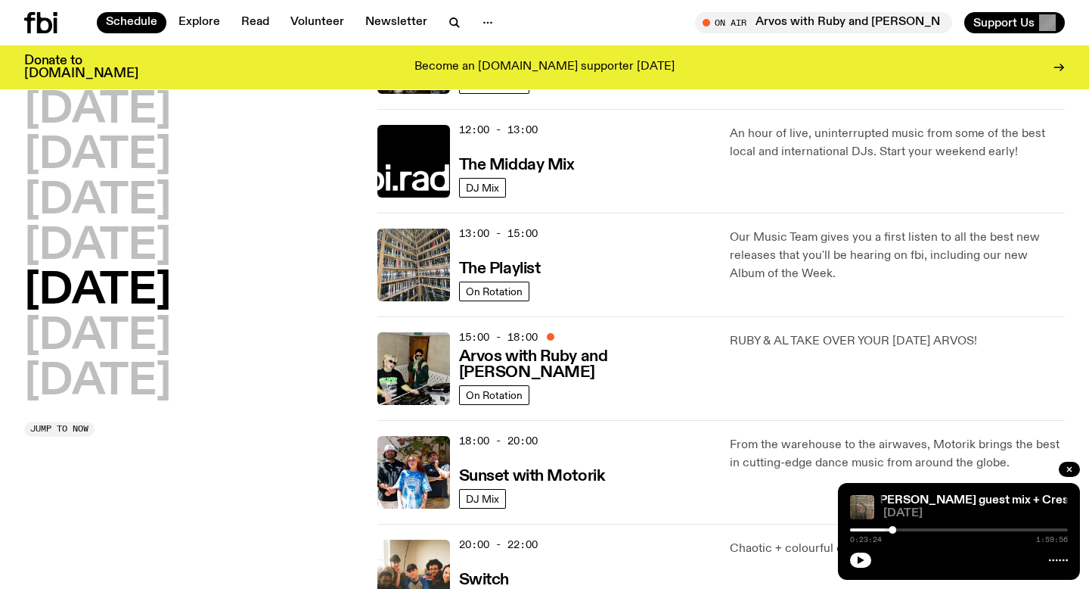
click at [614, 524] on div "18:00 - 20:00 Sunset with Motorik DJ Mix From the warehouse to the airwaves, Mo…" at bounding box center [722, 576] width 688 height 104
